Goal: Contribute content: Add original content to the website for others to see

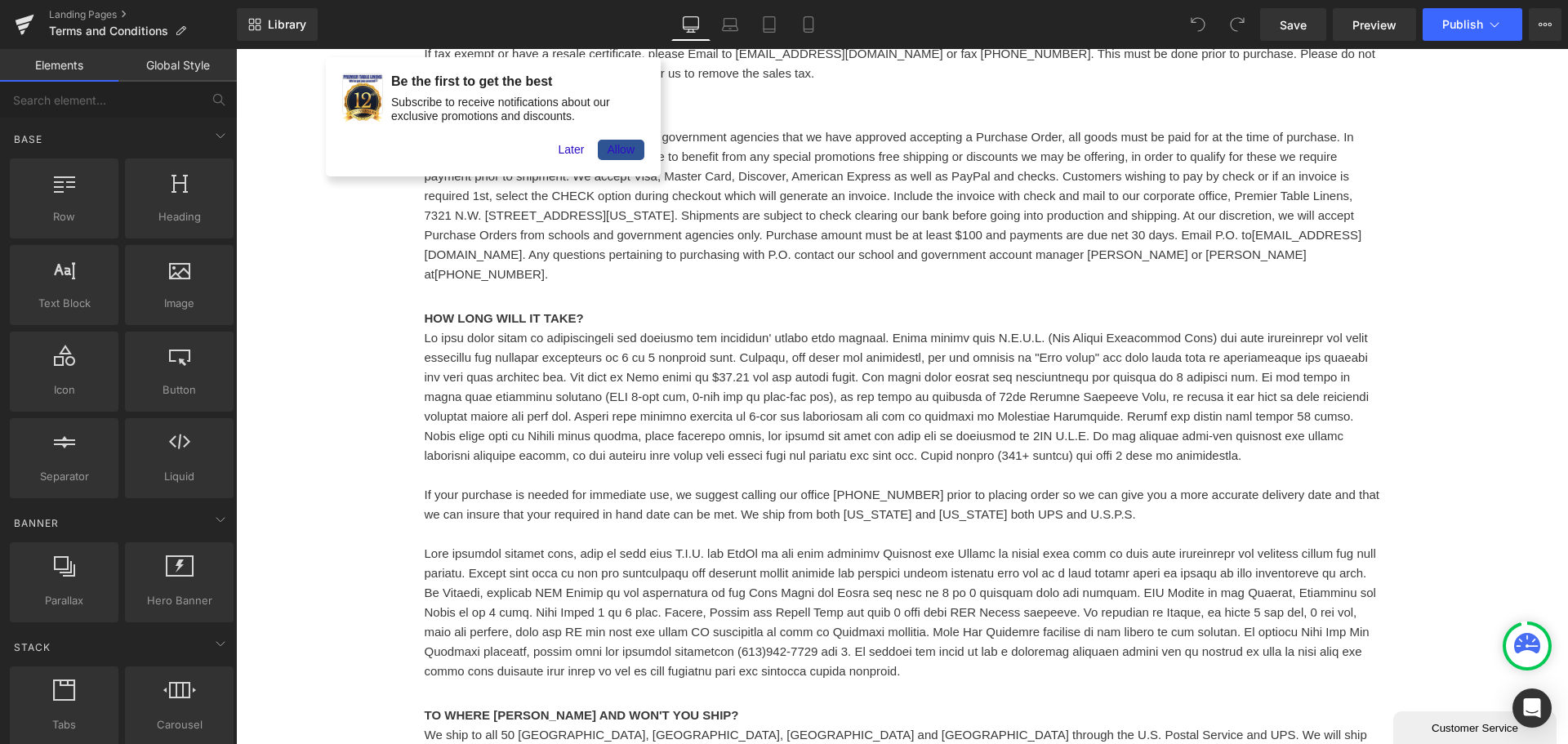
scroll to position [3390, 0]
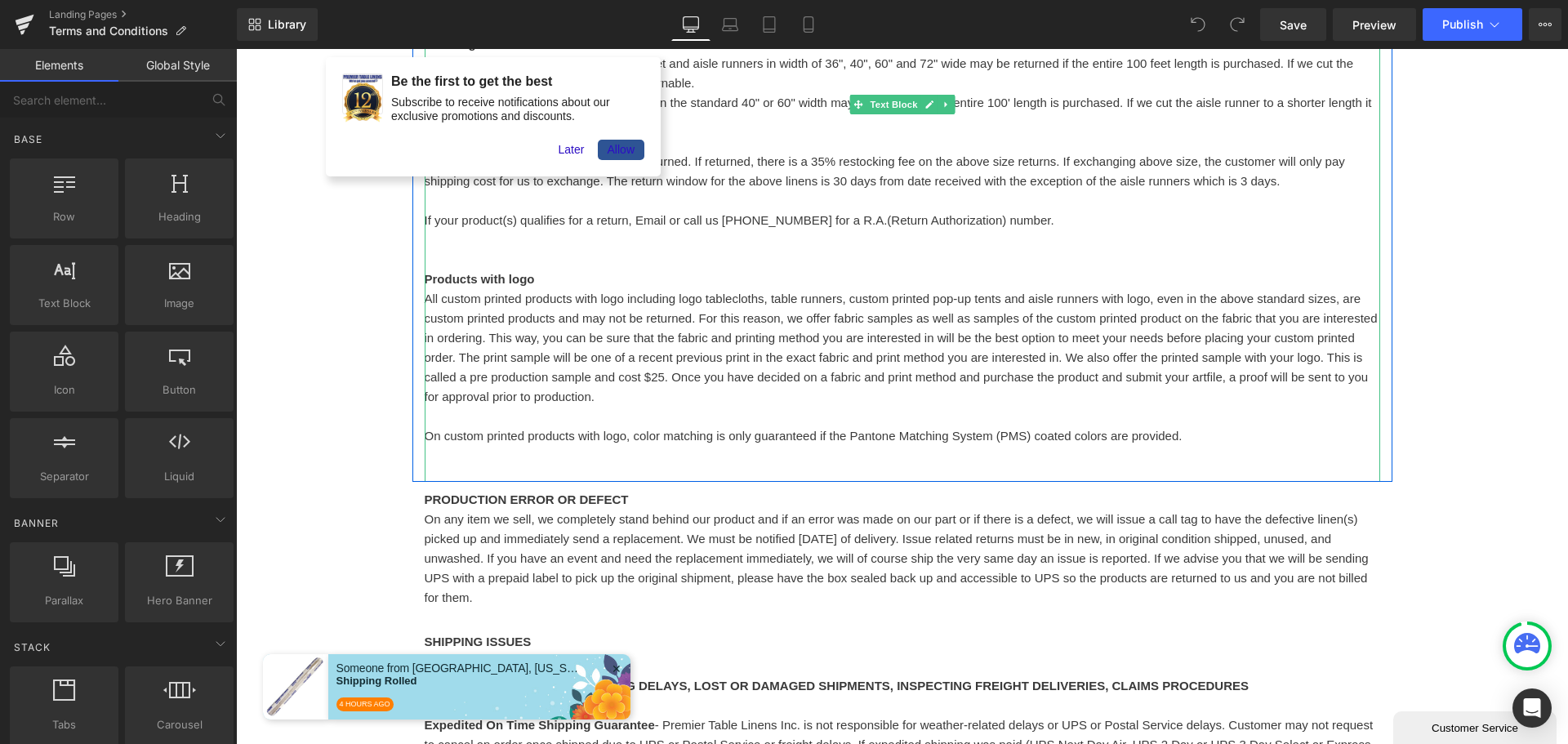
click at [644, 429] on span "On custom printed products with logo, color matching is only guaranteed if the …" at bounding box center [803, 435] width 758 height 14
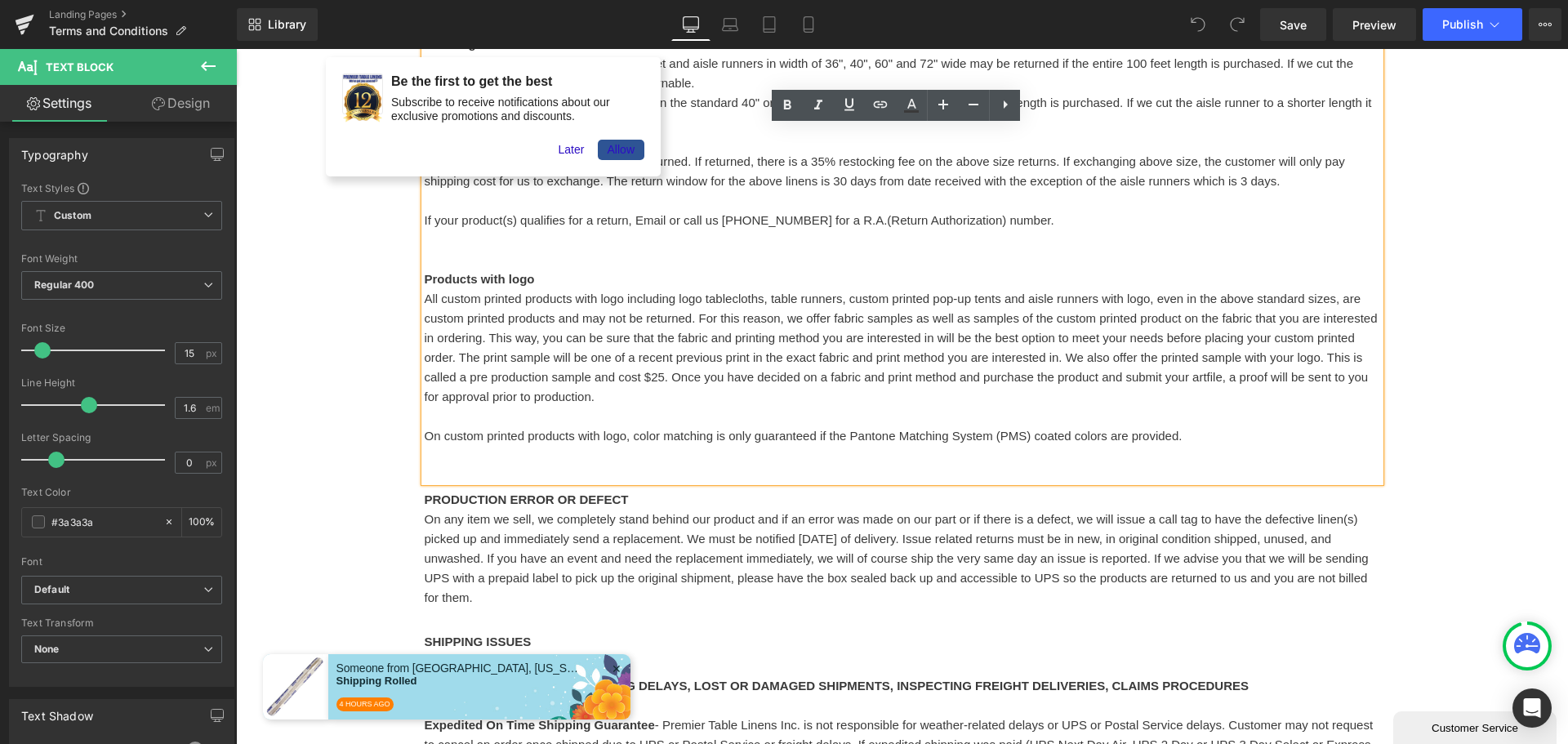
click at [690, 429] on span "On custom printed products with logo, color matching is only guaranteed if the …" at bounding box center [803, 435] width 758 height 14
click at [628, 429] on span "On custom printed products with logo, color matching is only guaranteed if the …" at bounding box center [803, 435] width 758 height 14
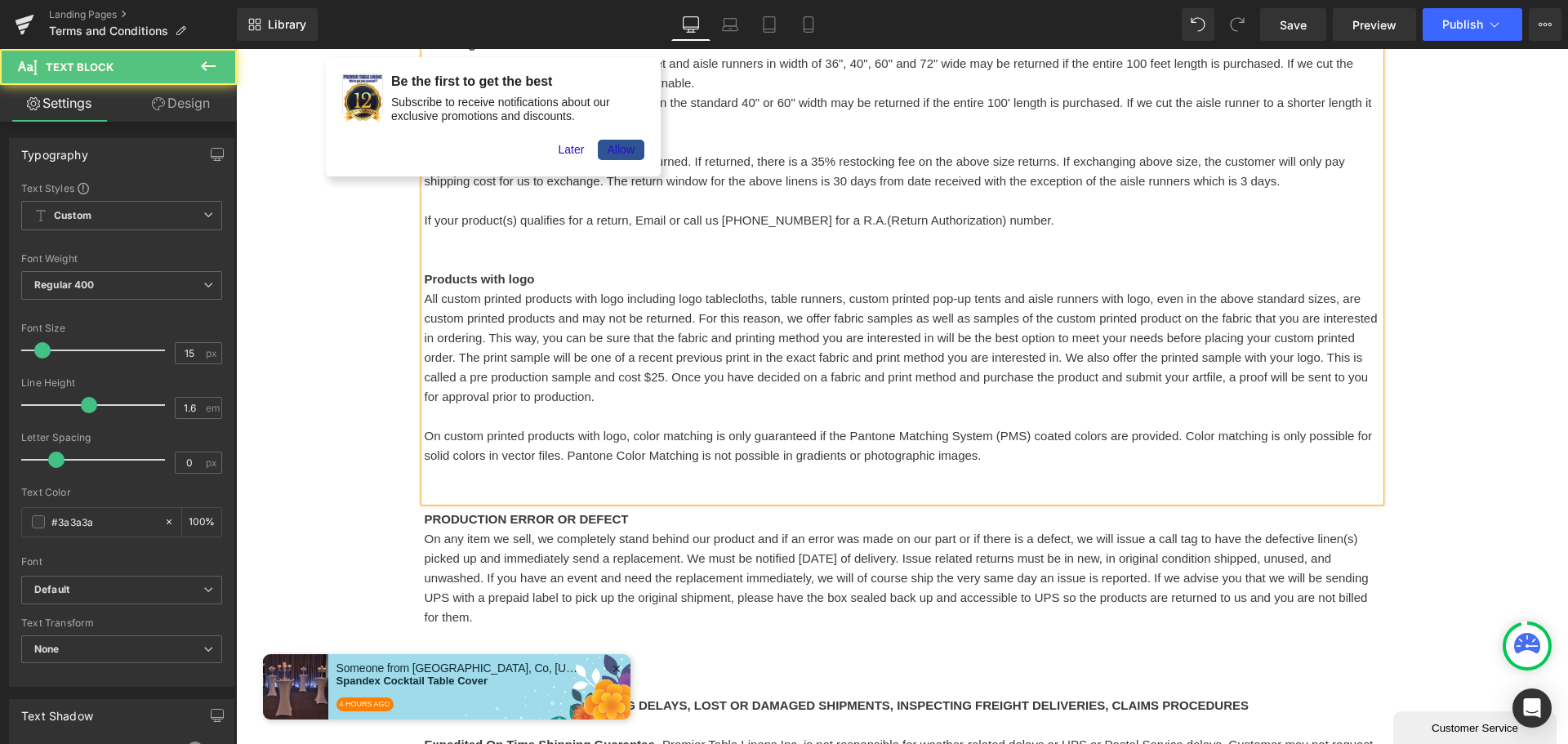
click at [893, 429] on span "On custom printed products with logo, color matching is only guaranteed if the …" at bounding box center [898, 445] width 948 height 33
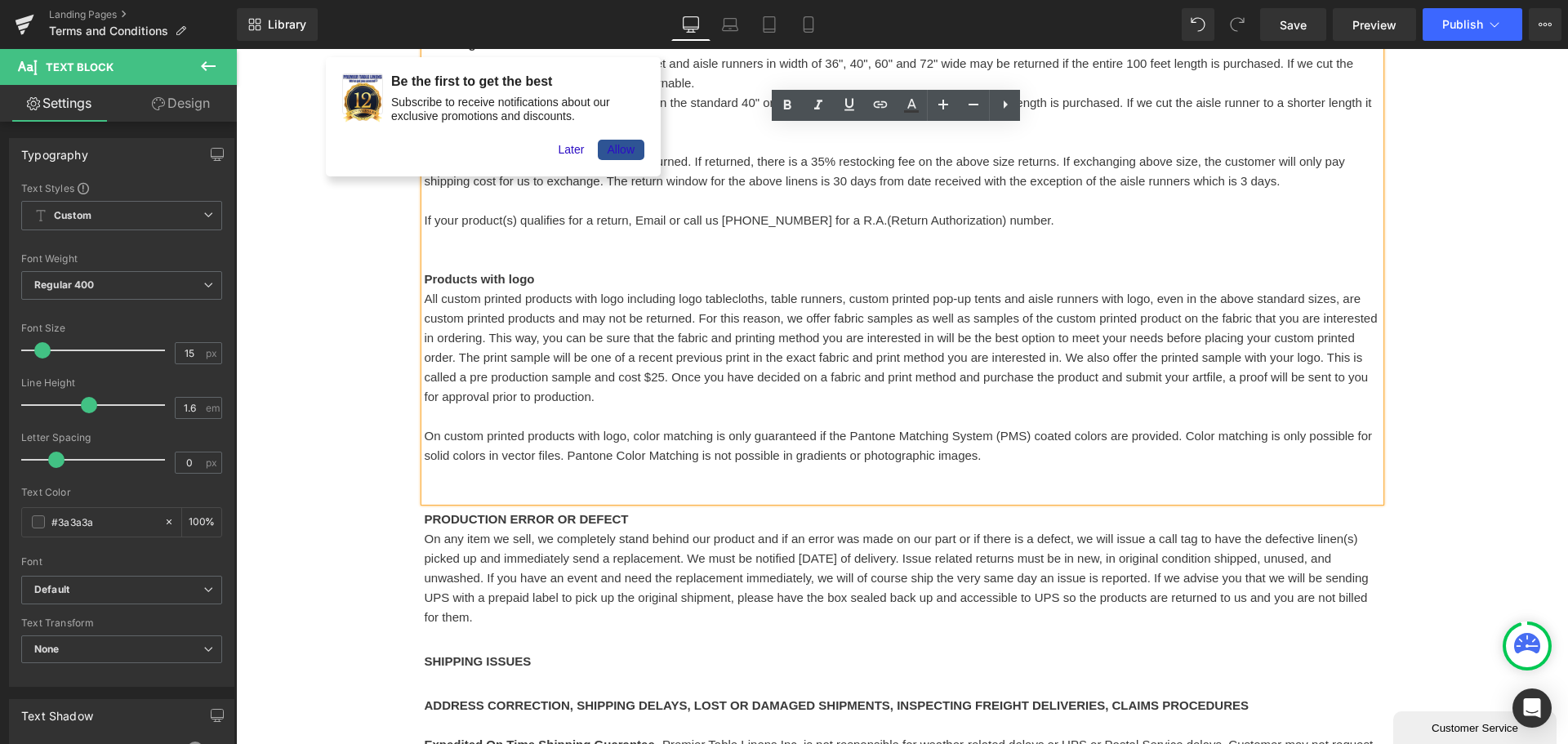
click at [879, 429] on span "On custom printed products with logo, color matching is only guaranteed if the …" at bounding box center [898, 445] width 948 height 33
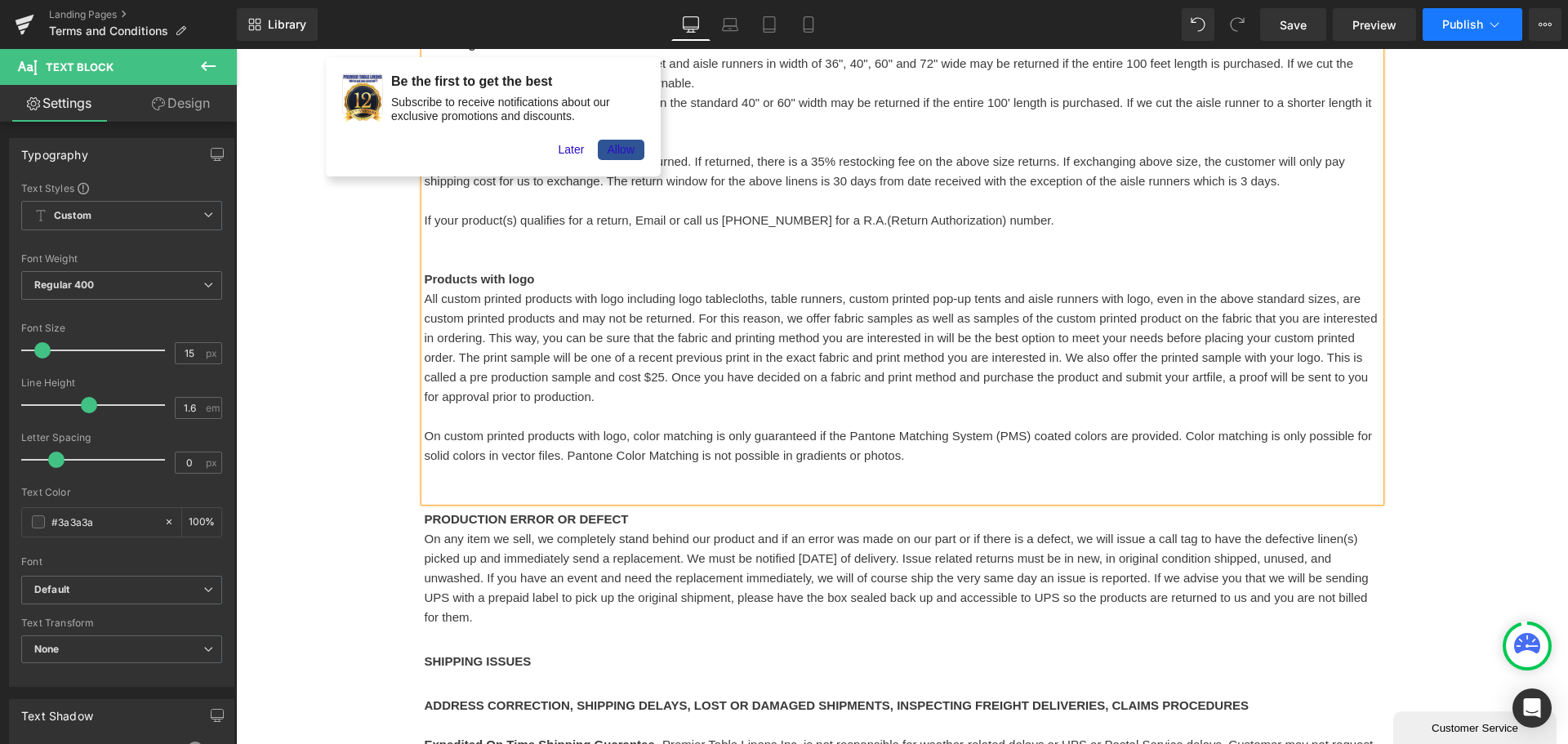
click at [1465, 22] on span "Publish" at bounding box center [1463, 24] width 41 height 13
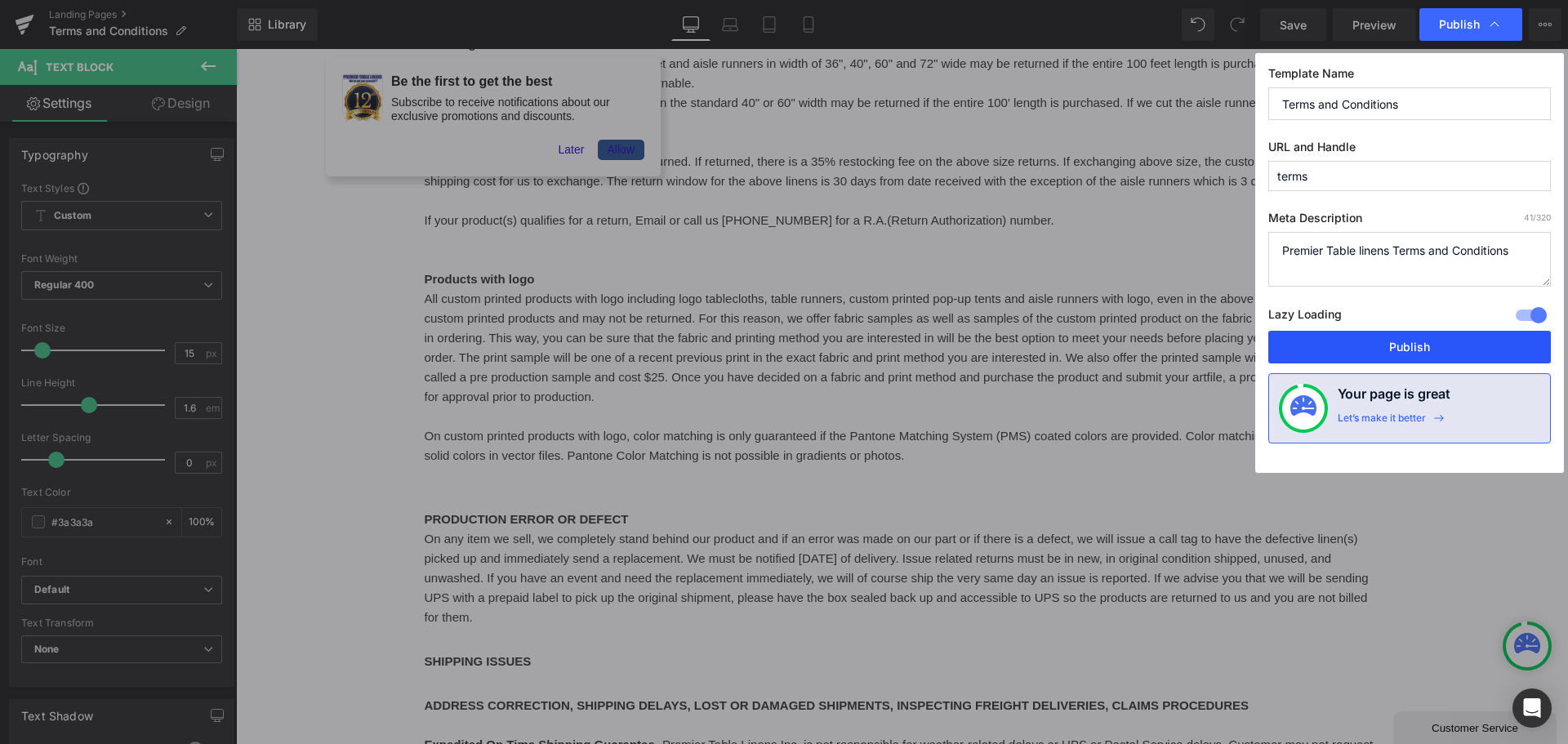
click at [1387, 345] on button "Publish" at bounding box center [1410, 347] width 283 height 33
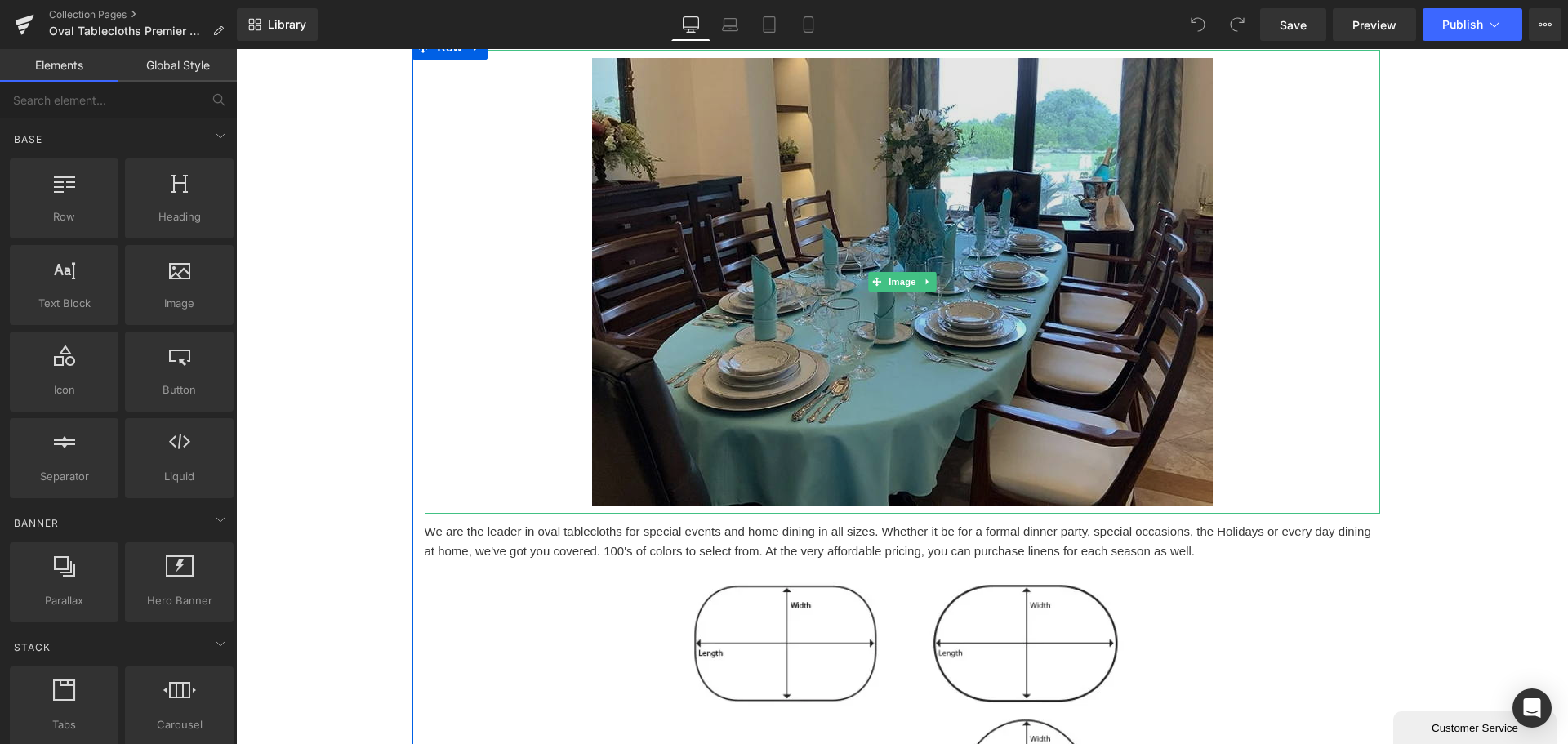
scroll to position [245, 0]
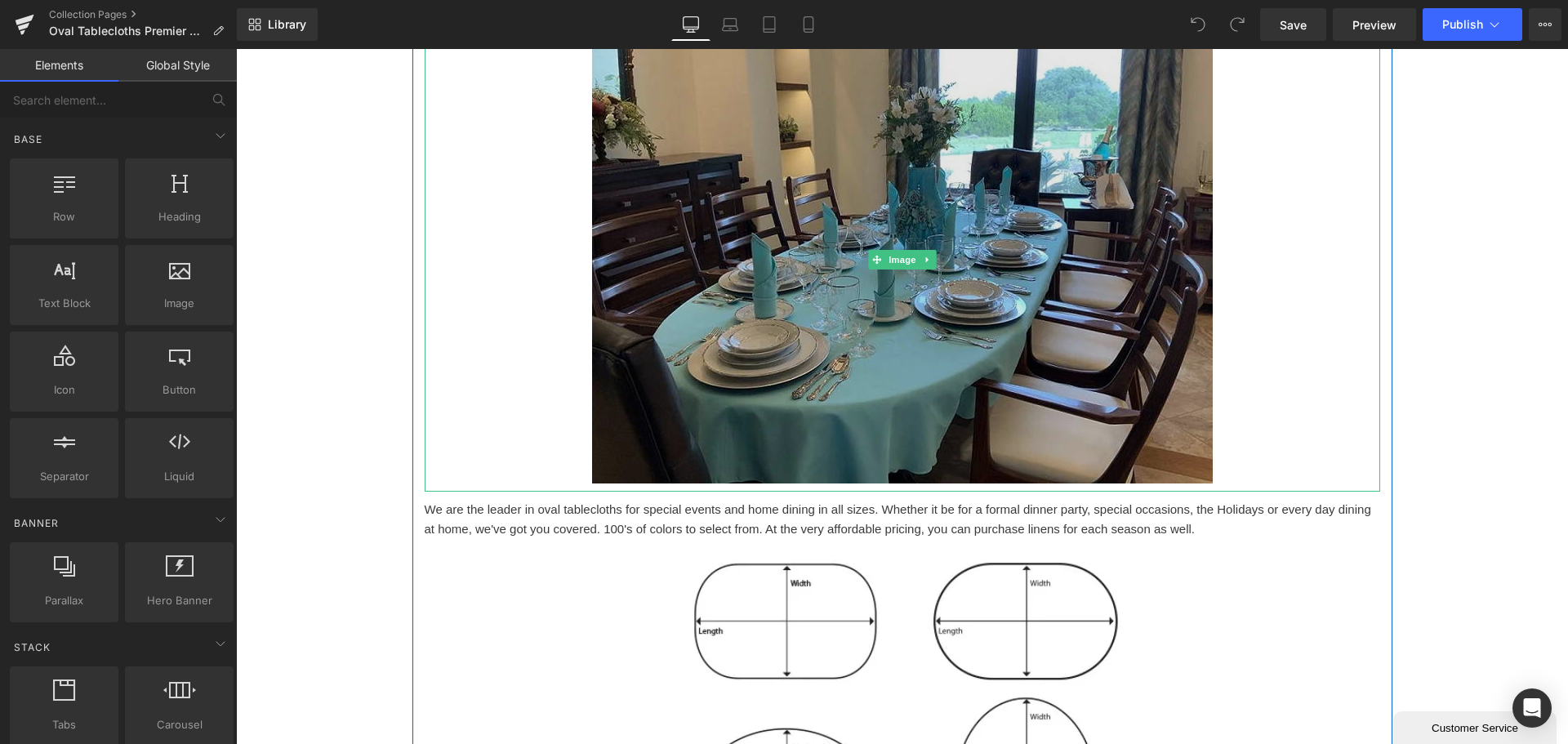
drag, startPoint x: 1018, startPoint y: 284, endPoint x: 1026, endPoint y: 286, distance: 8.2
click at [1018, 284] on img at bounding box center [902, 259] width 621 height 464
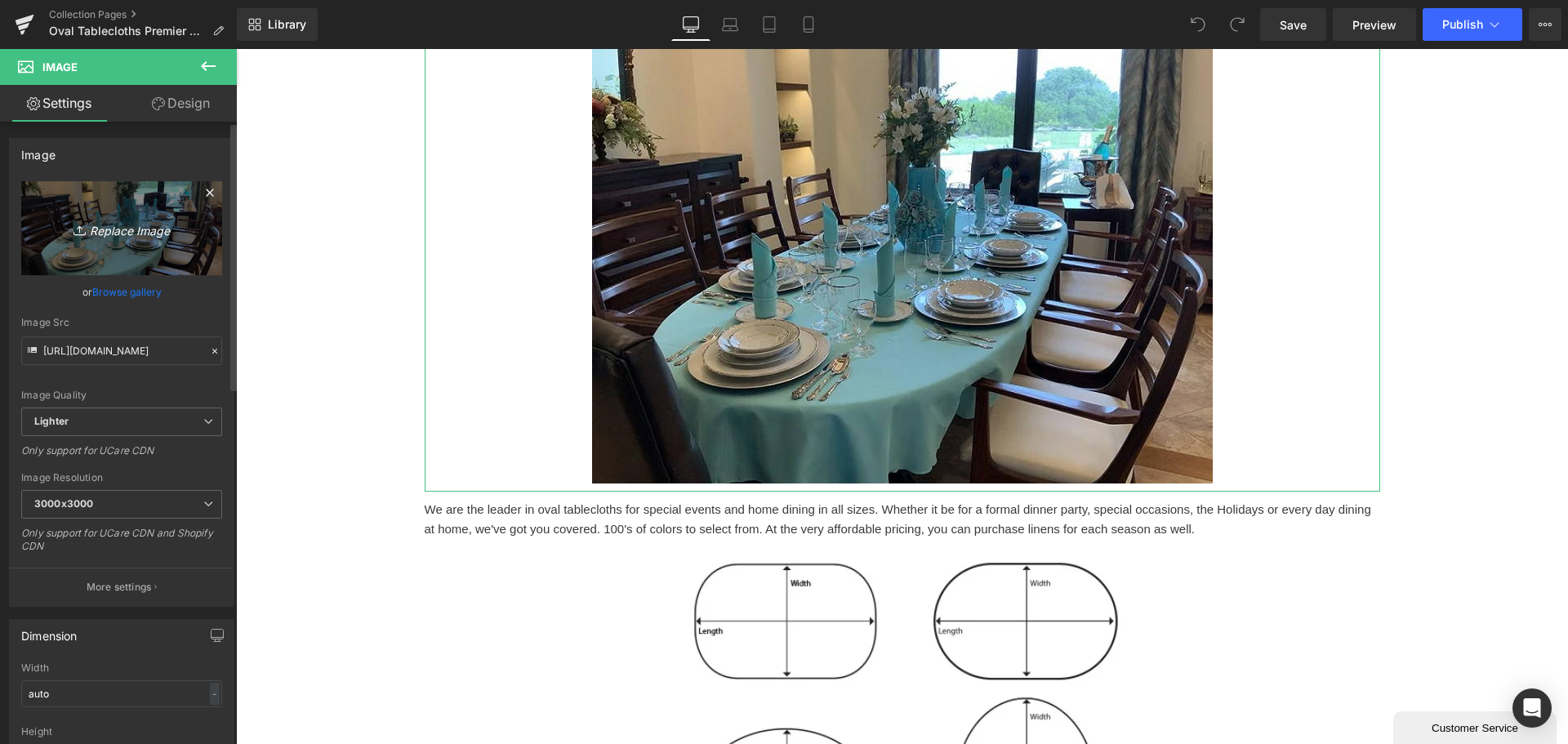
click at [84, 223] on icon at bounding box center [82, 231] width 17 height 17
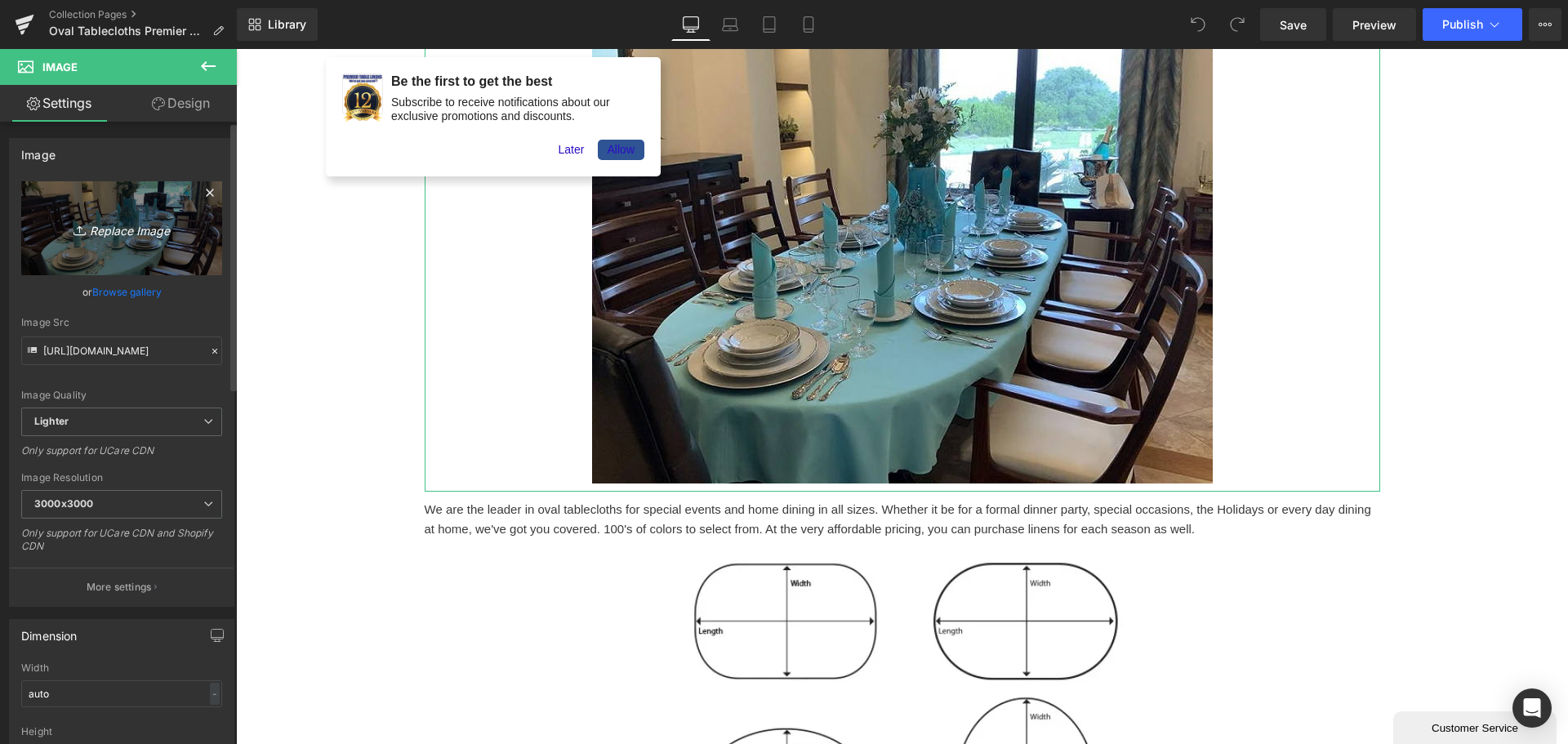
type input "C:\fakepath\majestic-oval-tablecloth-1.jpg"
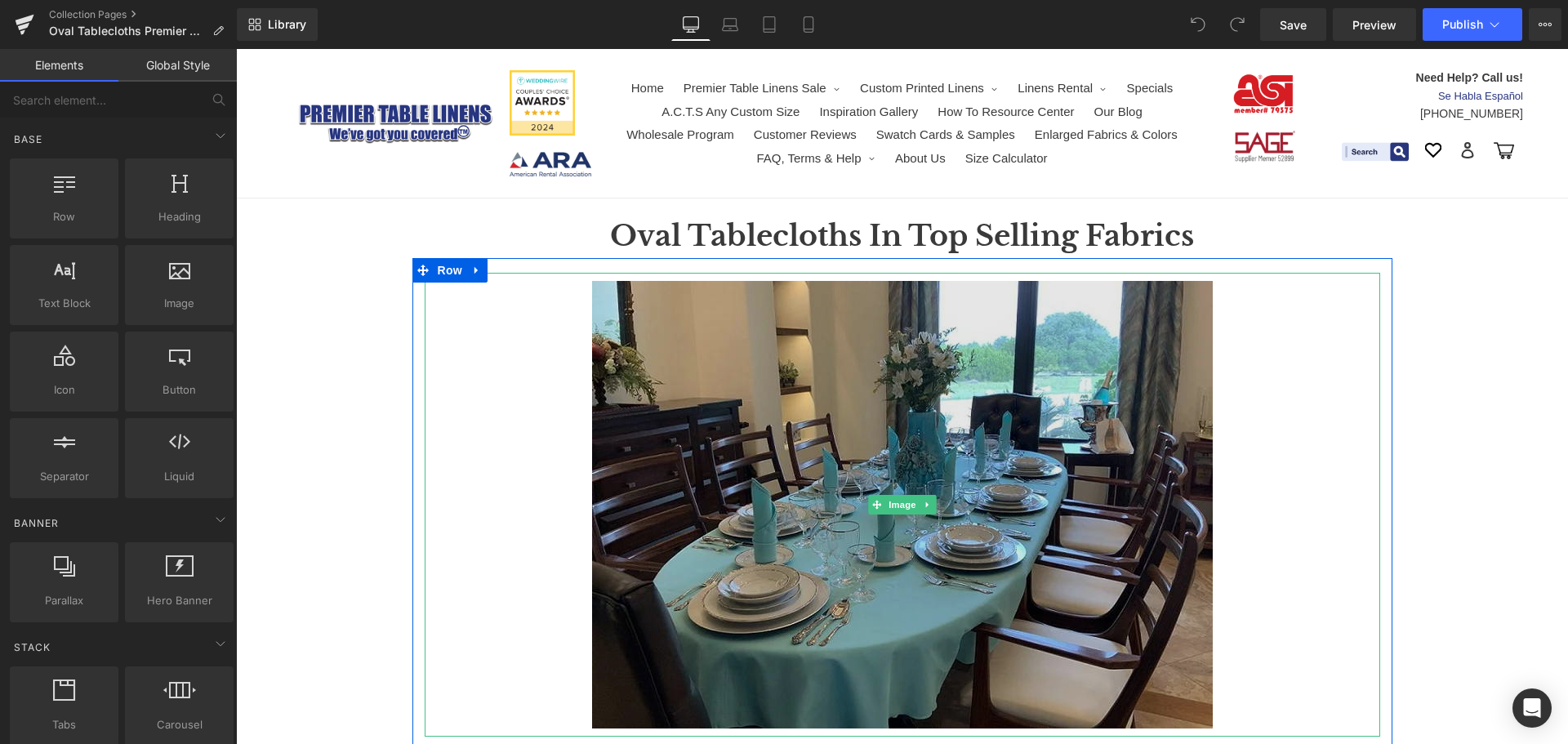
click at [891, 448] on img at bounding box center [902, 504] width 621 height 464
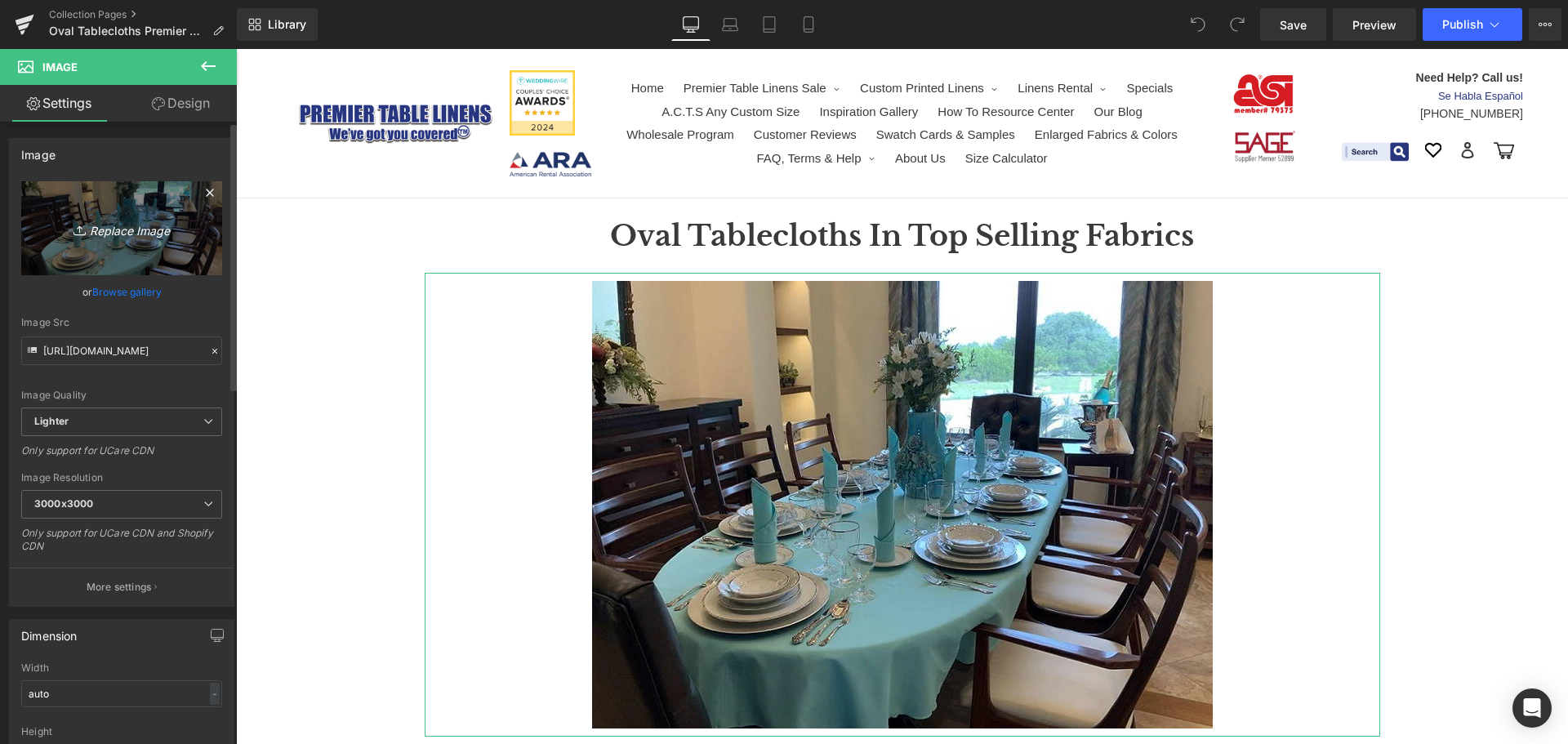
click at [77, 226] on icon at bounding box center [82, 231] width 17 height 17
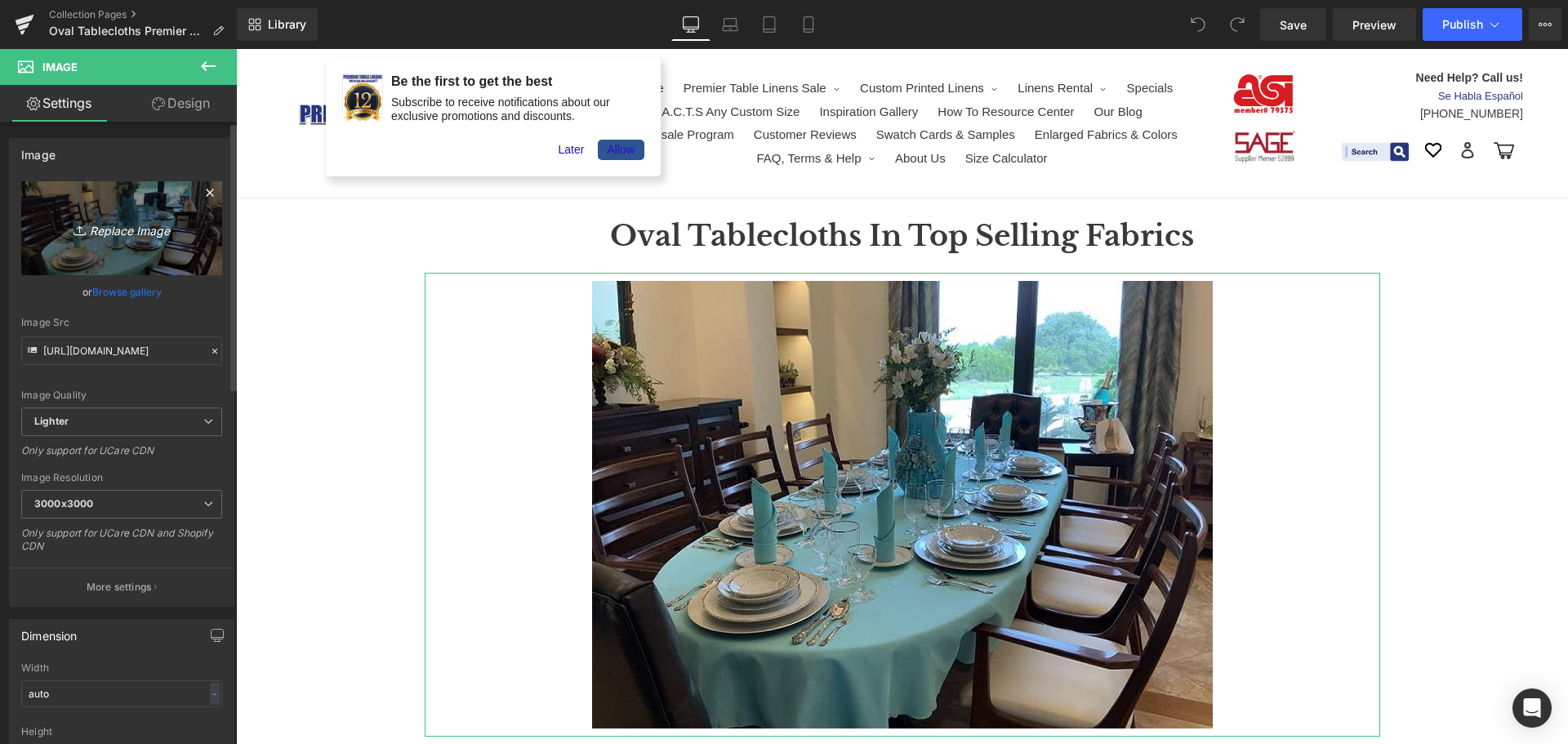
type input "C:\fakepath\majestic-oval-tablecloth-1.jpg"
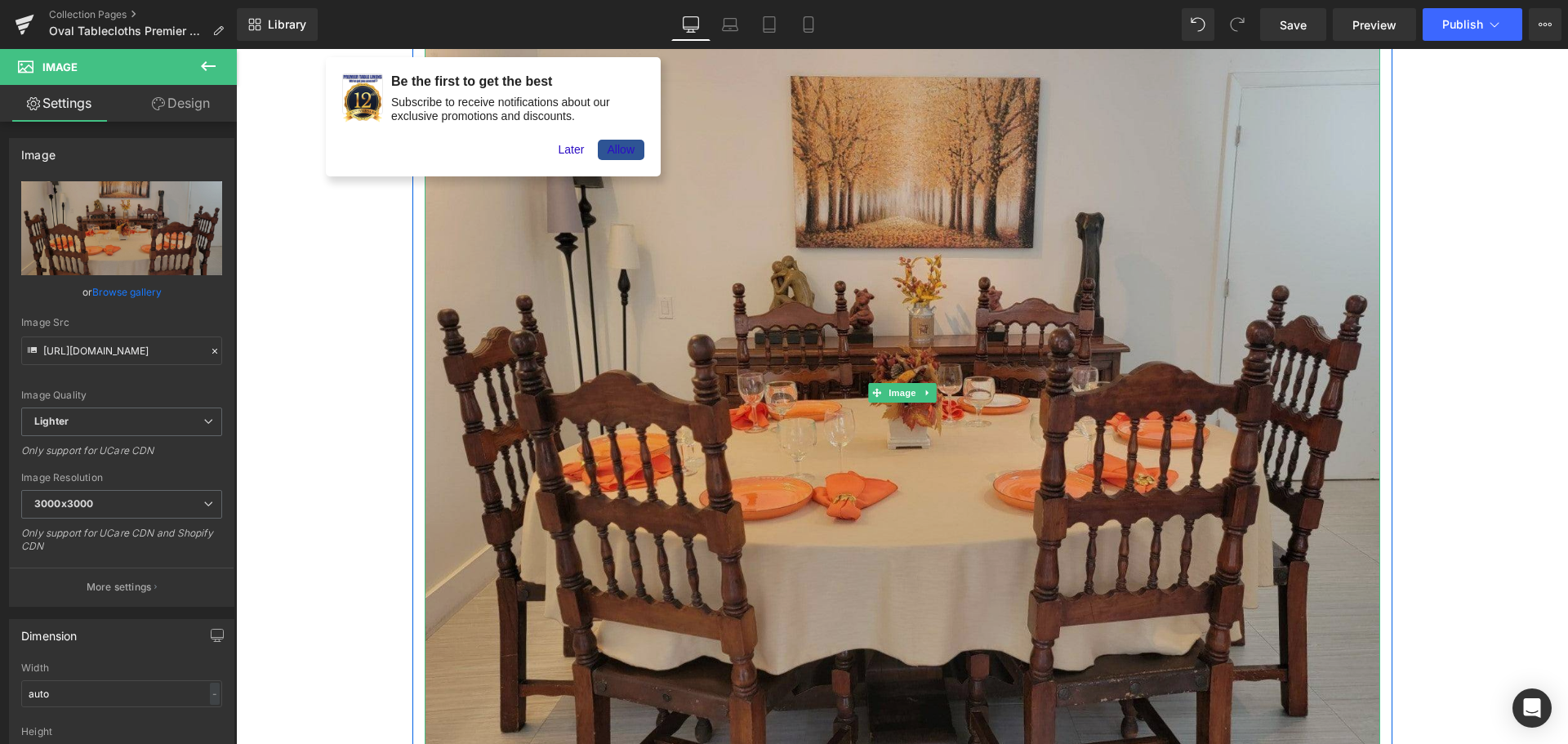
scroll to position [326, 0]
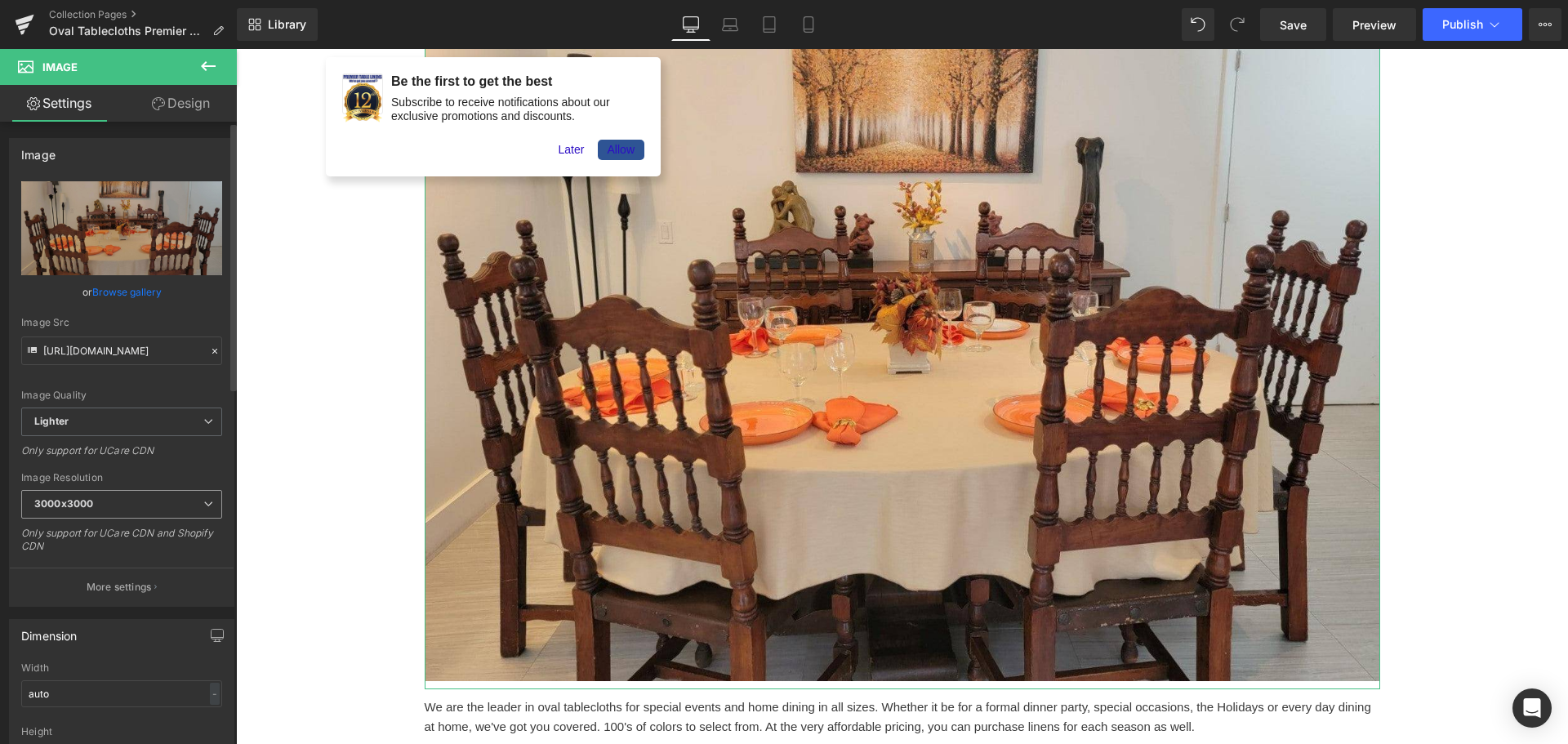
click at [121, 499] on span "3000x3000" at bounding box center [122, 504] width 201 height 29
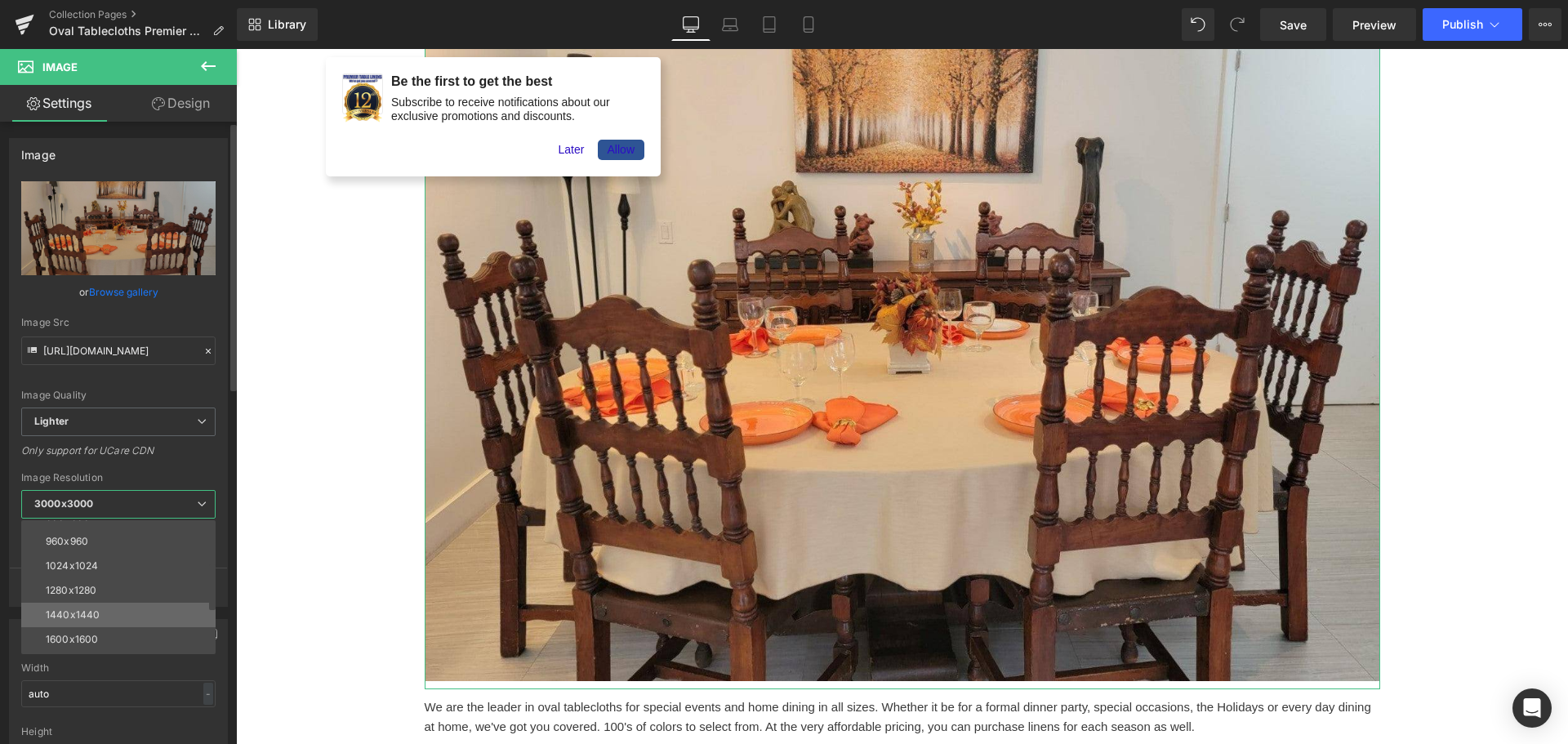
scroll to position [164, 0]
click at [112, 571] on li "1024x1024" at bounding box center [122, 565] width 202 height 24
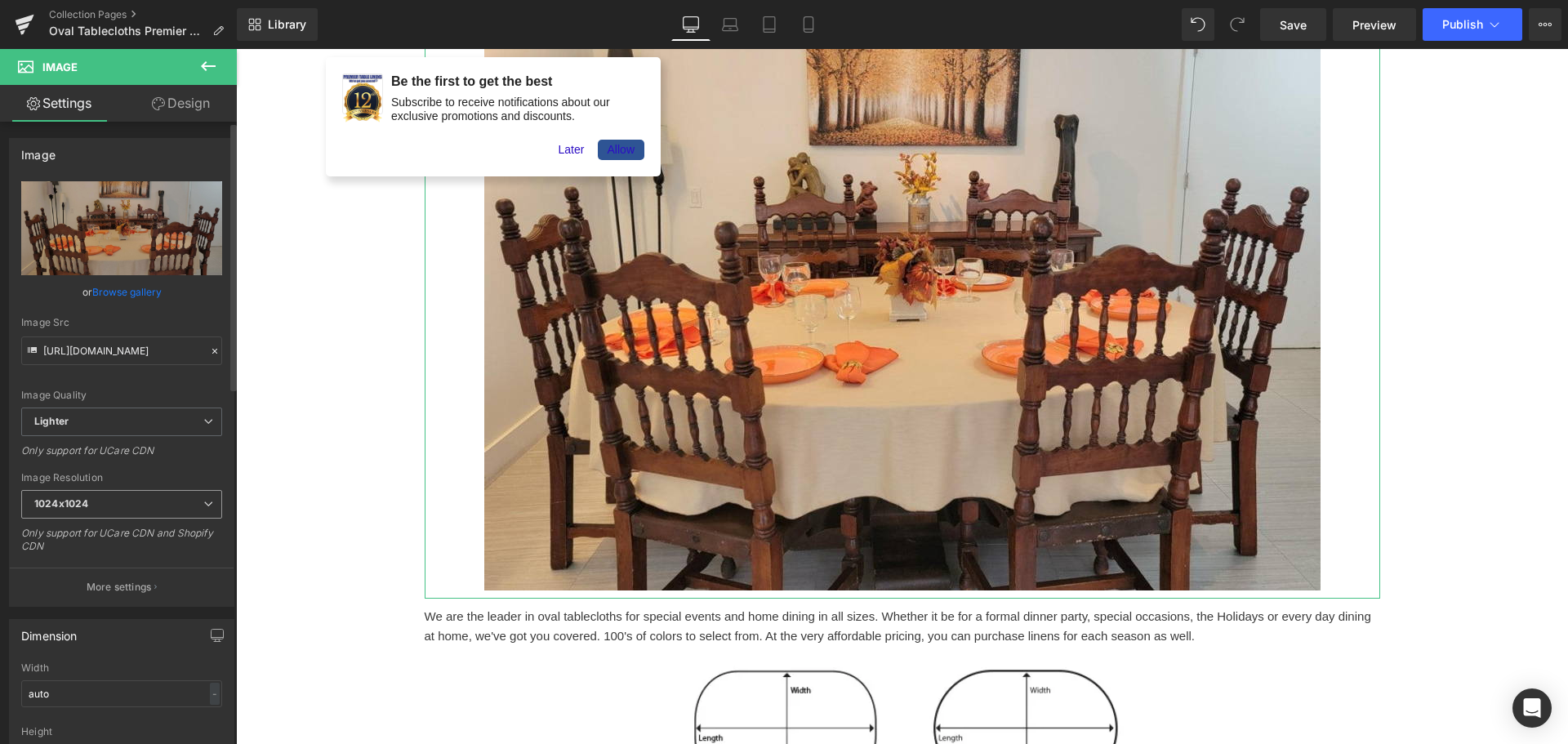
type input "https://ucarecdn.com/a819fa40-9b2a-472c-9ec3-8b02e1cc0bc2/-/format/auto/-/previ…"
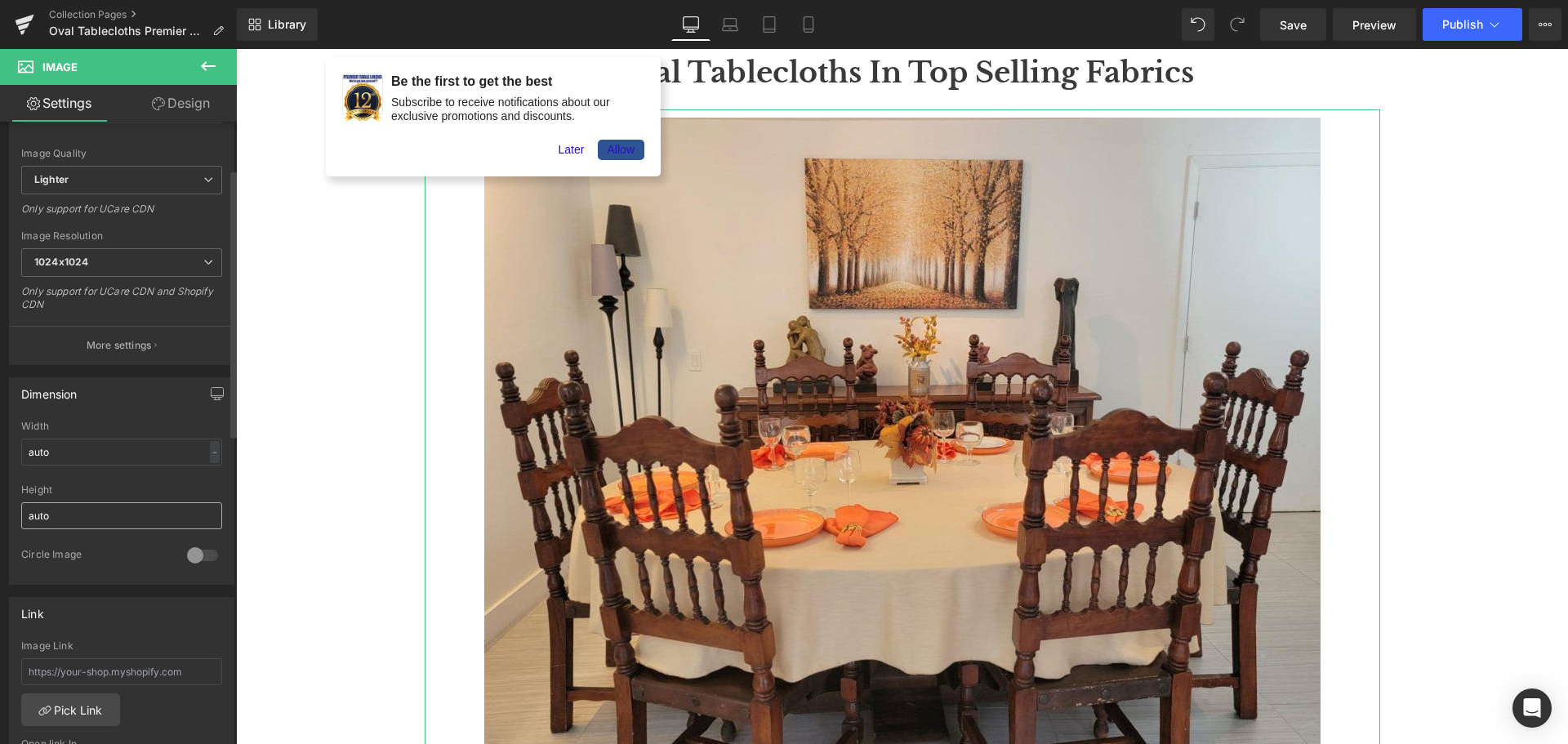
scroll to position [245, 0]
click at [84, 445] on input "auto" at bounding box center [122, 448] width 201 height 27
drag, startPoint x: 84, startPoint y: 445, endPoint x: 0, endPoint y: 445, distance: 84.0
click at [0, 447] on div "Dimension auto Width auto - % px auto Height auto 0 Circle Image" at bounding box center [122, 472] width 244 height 219
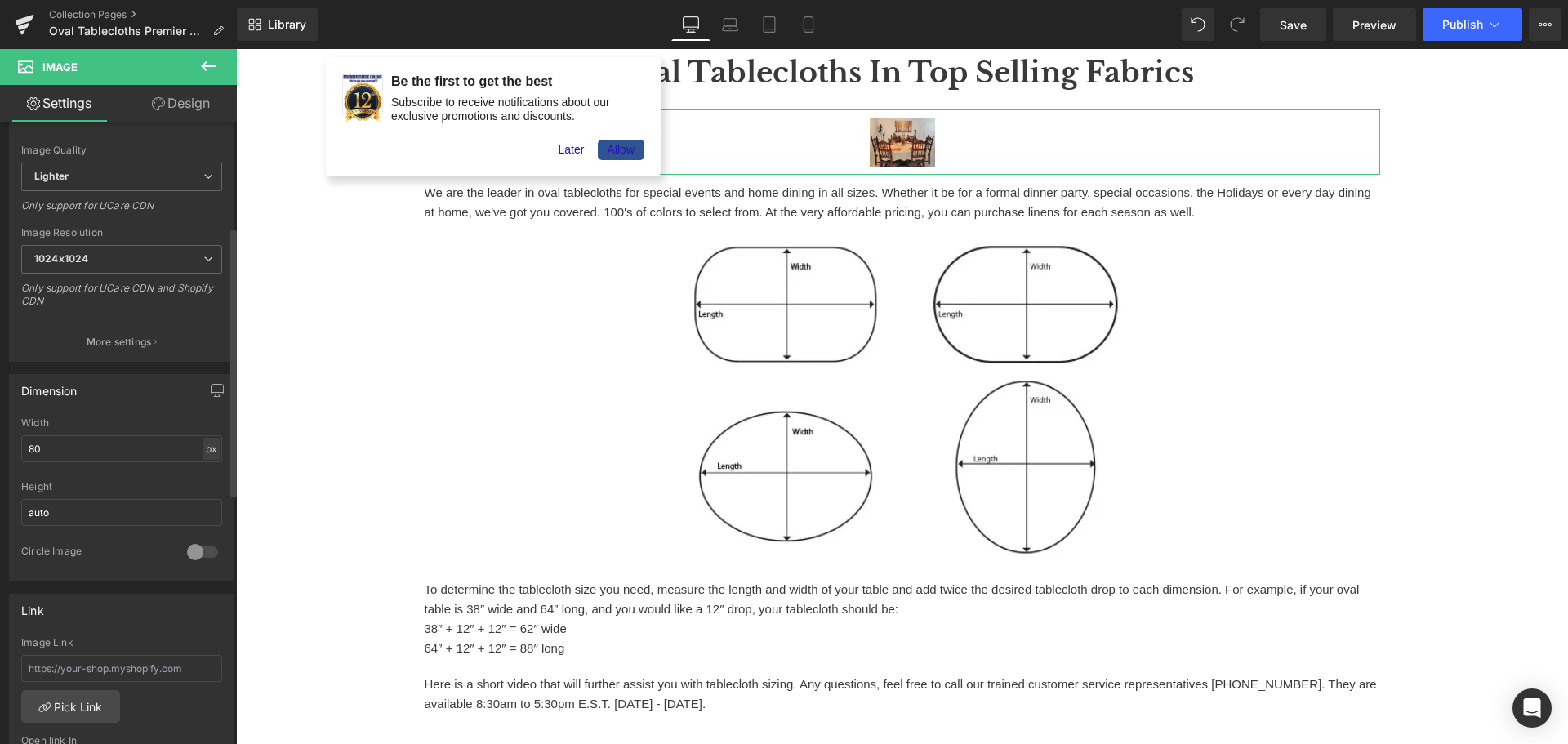
click at [204, 444] on div "px" at bounding box center [212, 449] width 17 height 22
click at [206, 472] on li "%" at bounding box center [211, 473] width 20 height 23
drag, startPoint x: 88, startPoint y: 450, endPoint x: 0, endPoint y: 445, distance: 88.1
click at [0, 445] on div "Dimension 6.84% Width 6.84 % % px auto Height auto 0 Circle Image" at bounding box center [122, 472] width 244 height 219
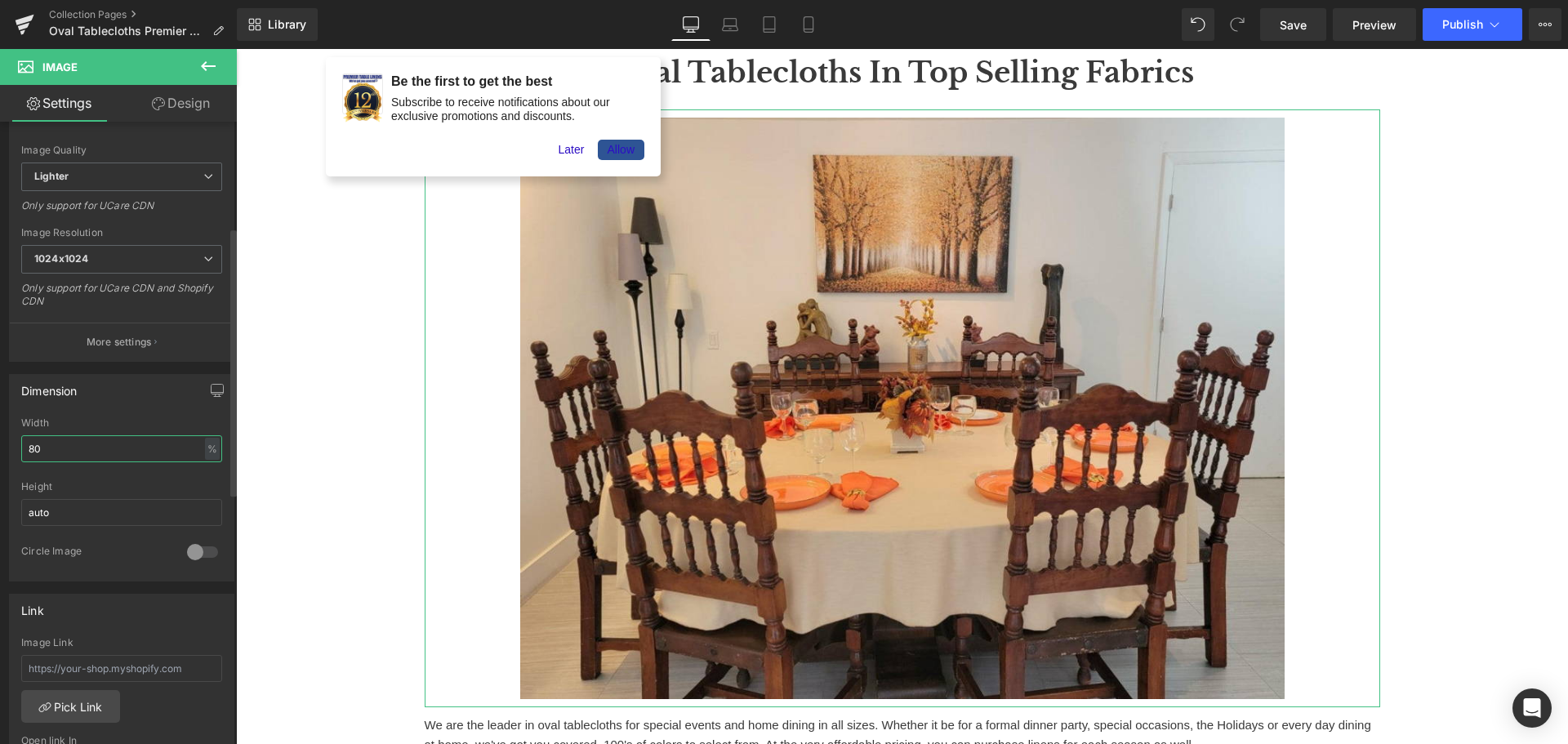
drag, startPoint x: 71, startPoint y: 446, endPoint x: 0, endPoint y: 446, distance: 71.0
click at [0, 446] on div "Dimension 80% Width 80 % % px auto Height auto 0 Circle Image" at bounding box center [122, 472] width 244 height 219
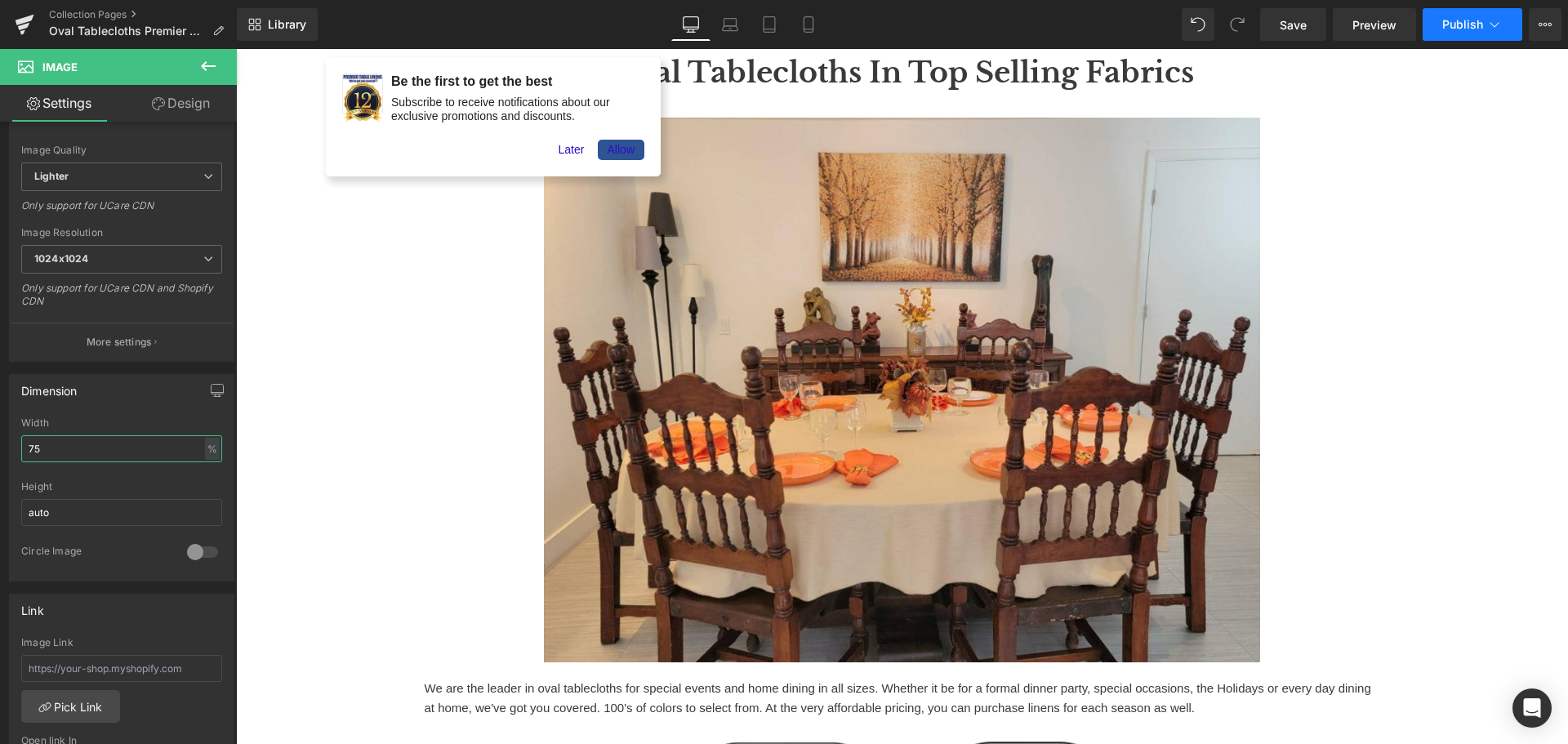
type input "75"
click at [1478, 25] on span "Publish" at bounding box center [1463, 24] width 41 height 13
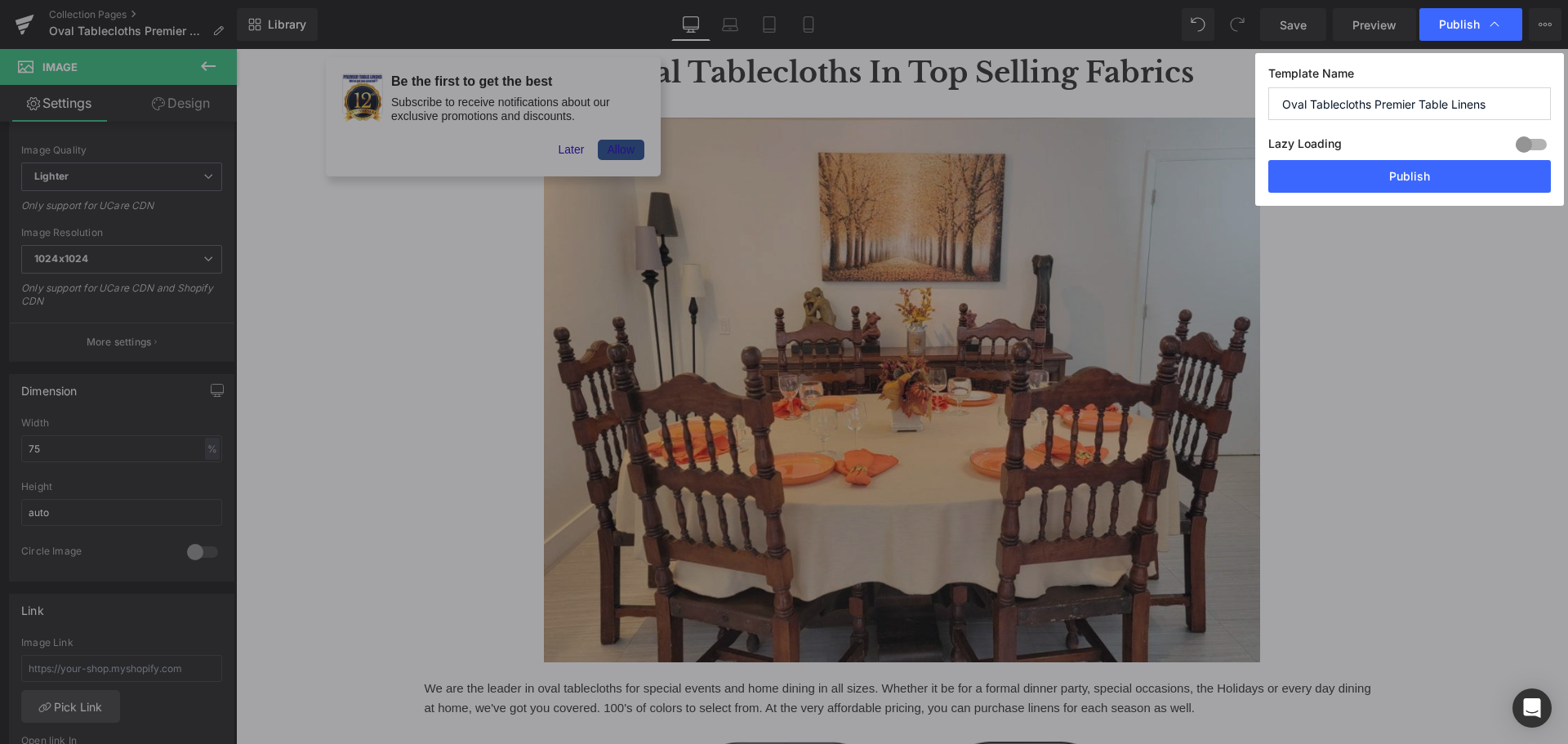
click at [1531, 142] on div at bounding box center [1532, 144] width 39 height 26
click at [1451, 179] on button "Publish" at bounding box center [1410, 176] width 283 height 33
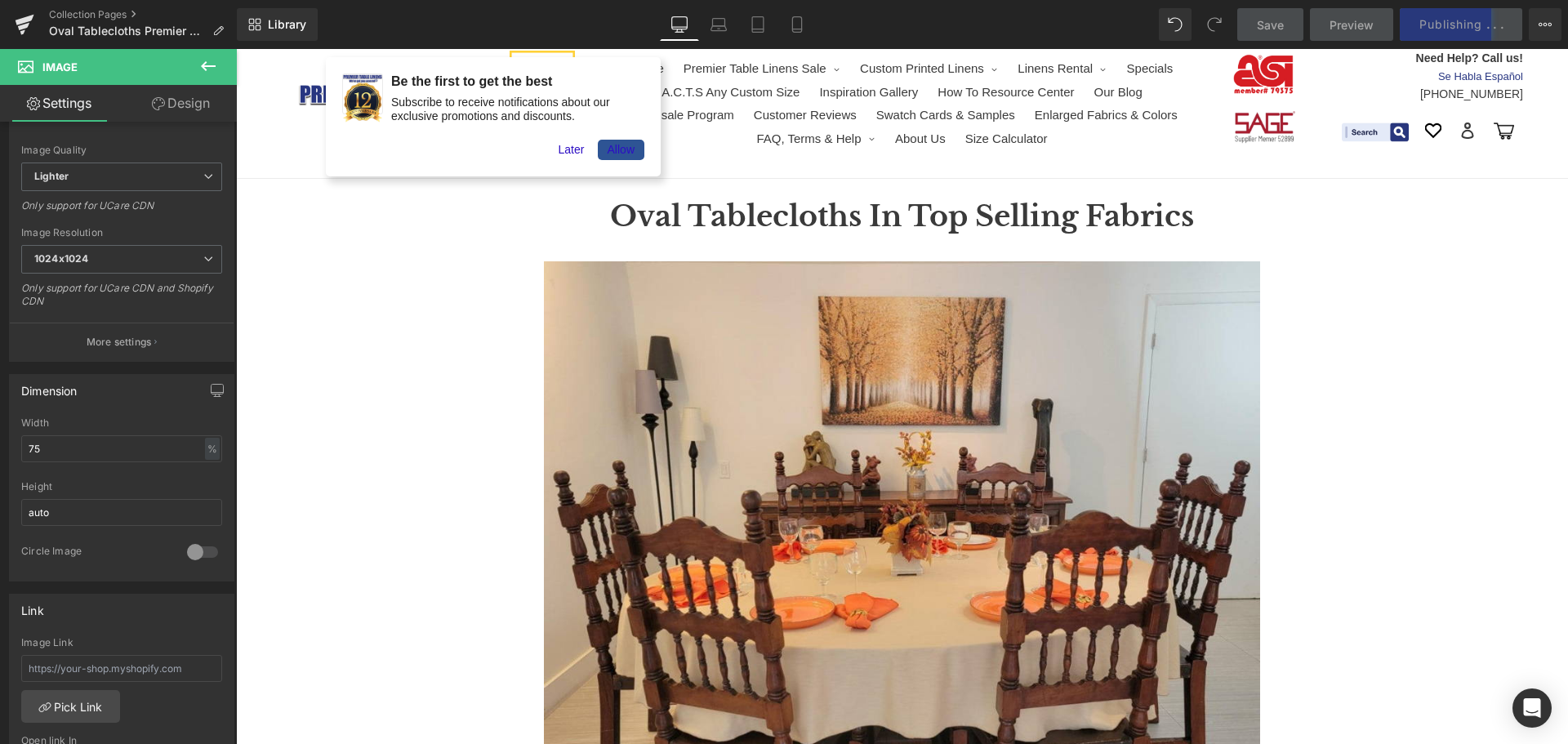
scroll to position [0, 0]
